Goal: Navigation & Orientation: Find specific page/section

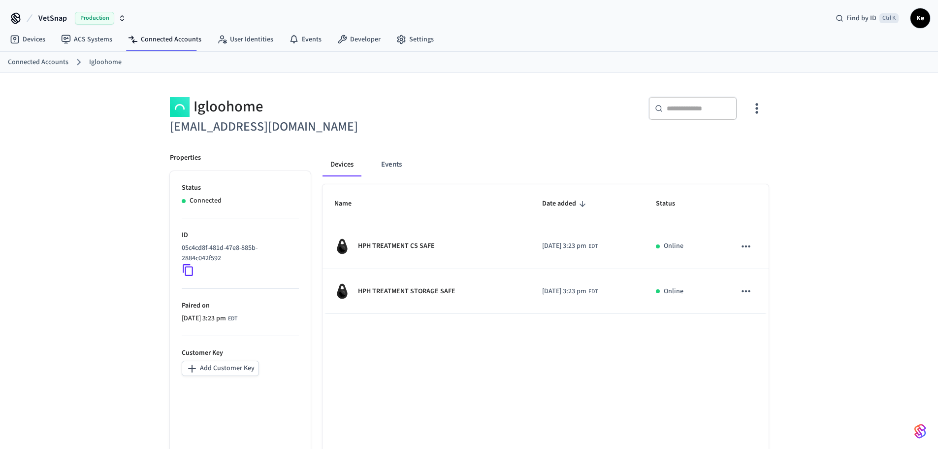
click at [43, 62] on link "Connected Accounts" at bounding box center [38, 62] width 61 height 10
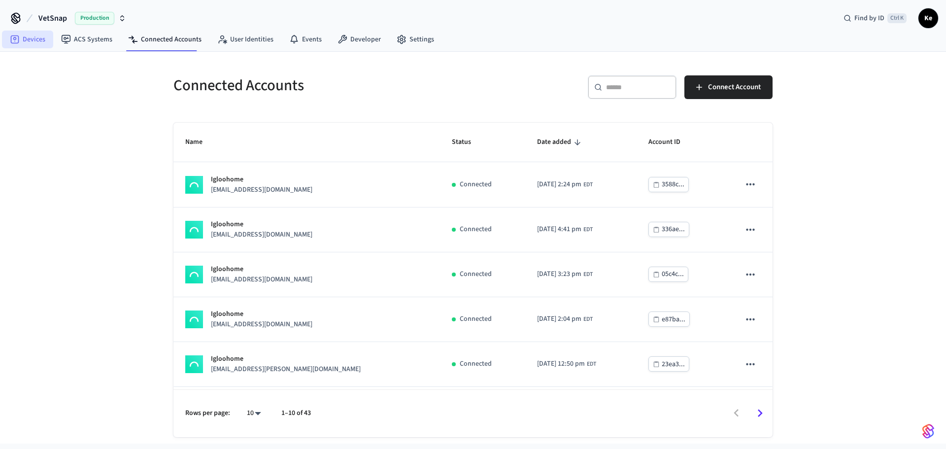
click at [19, 43] on icon at bounding box center [15, 39] width 10 height 10
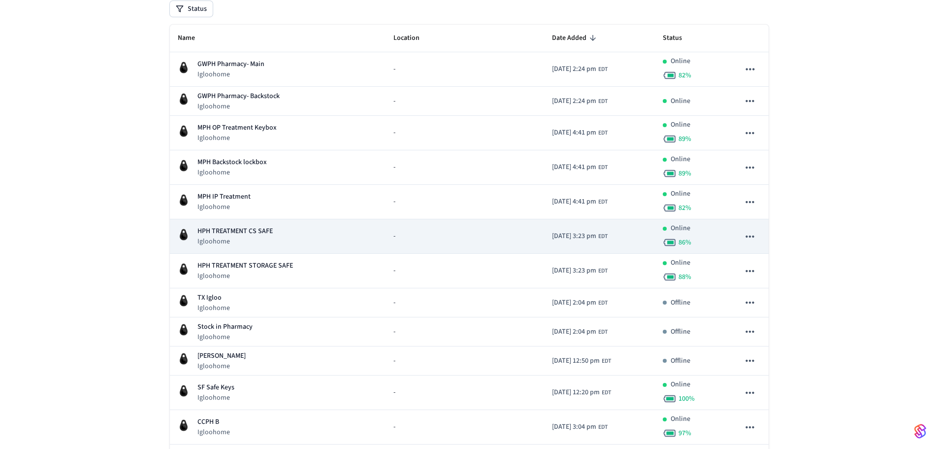
scroll to position [148, 0]
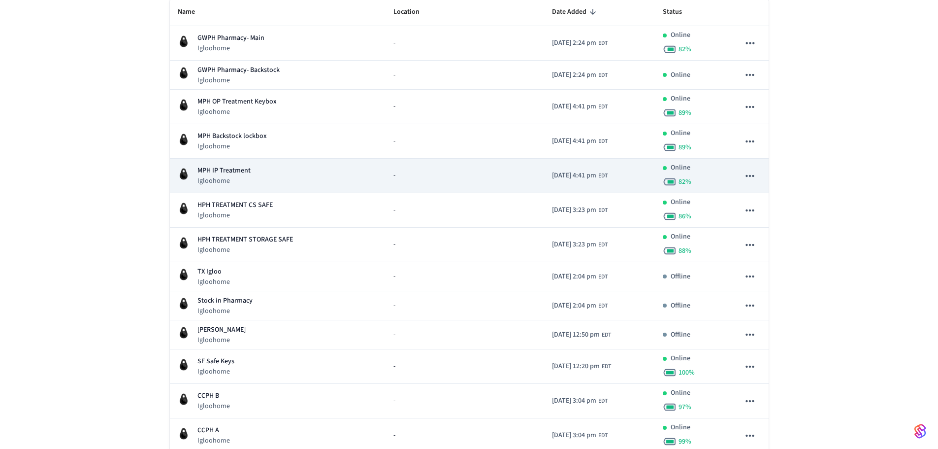
click at [233, 173] on p "MPH IP Treatment" at bounding box center [224, 171] width 53 height 10
